Goal: Entertainment & Leisure: Consume media (video, audio)

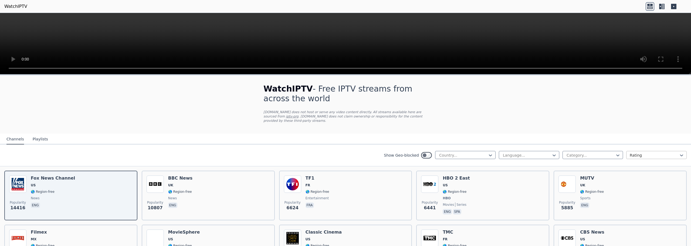
click at [632, 152] on div at bounding box center [654, 154] width 49 height 5
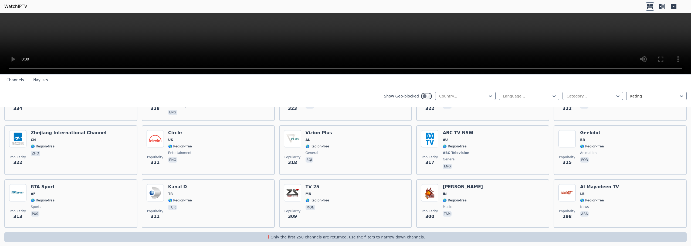
scroll to position [2624, 0]
click at [403, 234] on p "❗️Only the first 250 channels are returned, use the filters to narrow down chan…" at bounding box center [345, 236] width 678 height 5
click at [482, 96] on div at bounding box center [463, 95] width 49 height 5
click at [450, 116] on div "[GEOGRAPHIC_DATA]" at bounding box center [465, 111] width 60 height 10
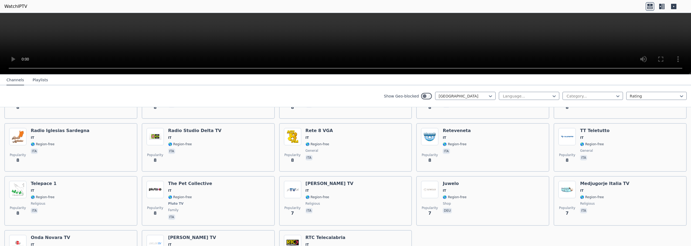
scroll to position [2399, 0]
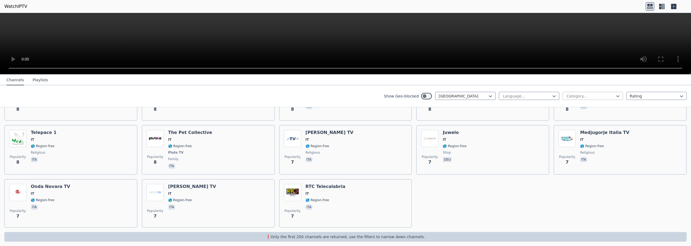
click at [572, 98] on div at bounding box center [590, 95] width 49 height 5
click at [577, 157] on div "Sports" at bounding box center [592, 158] width 60 height 10
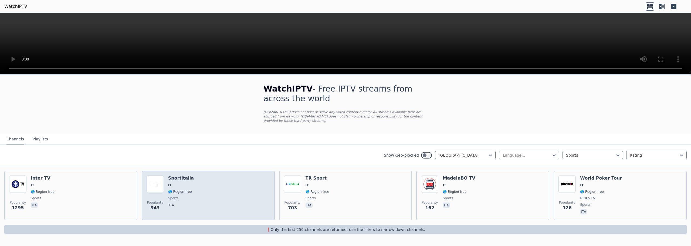
click at [191, 178] on div "Popularity 943 Sportitalia IT 🌎 Region-free sports ita" at bounding box center [208, 195] width 123 height 40
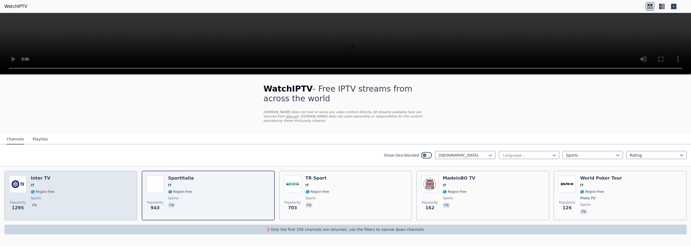
click at [106, 179] on div "Popularity 1295 Inter TV IT 🌎 Region-free sports ita" at bounding box center [70, 195] width 123 height 40
